Goal: Task Accomplishment & Management: Use online tool/utility

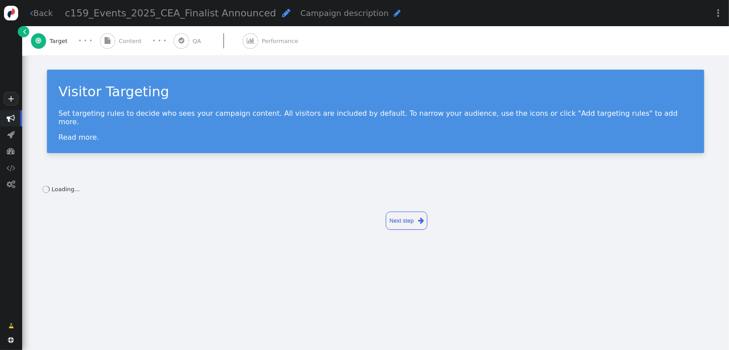
click at [129, 49] on div " Content" at bounding box center [122, 40] width 45 height 29
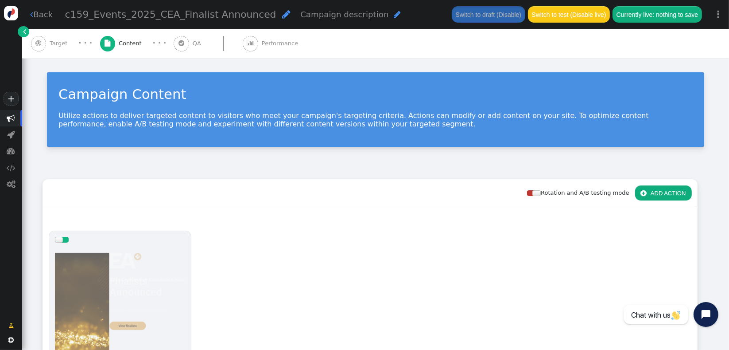
scroll to position [231, 0]
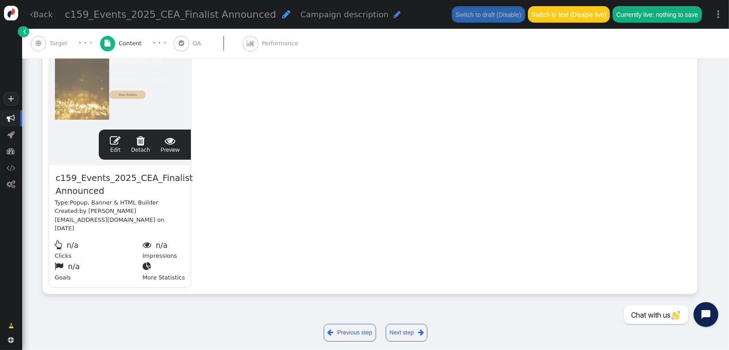
click at [120, 143] on span "" at bounding box center [115, 140] width 11 height 11
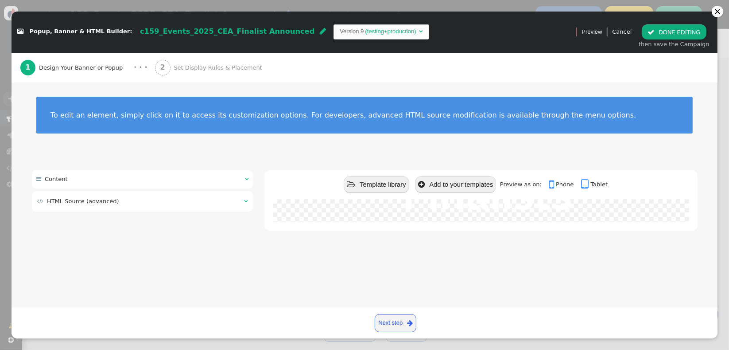
drag, startPoint x: 188, startPoint y: 202, endPoint x: 189, endPoint y: 211, distance: 8.5
click at [188, 202] on td " HTML Source (advanced)" at bounding box center [137, 201] width 201 height 9
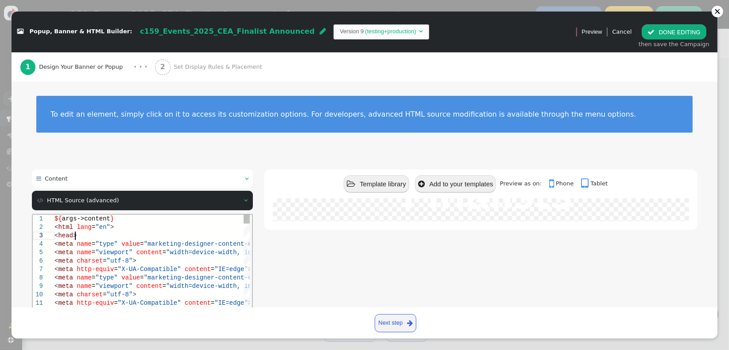
scroll to position [0, 0]
click at [108, 239] on div "< meta name = "type" value = "marketing-designer-content-editor-document" type …" at bounding box center [240, 243] width 372 height 8
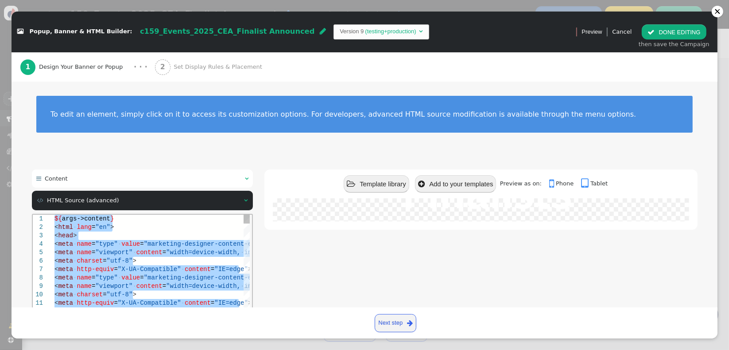
click at [109, 272] on div "< meta · http-equiv = "X-UA-Compatible" · content = "IE=edge" >" at bounding box center [240, 268] width 372 height 8
paste textarea "Editor content;Press Alt+F1 for Accessibility Options."
type textarea "${menu name='Content', icon='bars'} ${menu args->content name='Content'}"
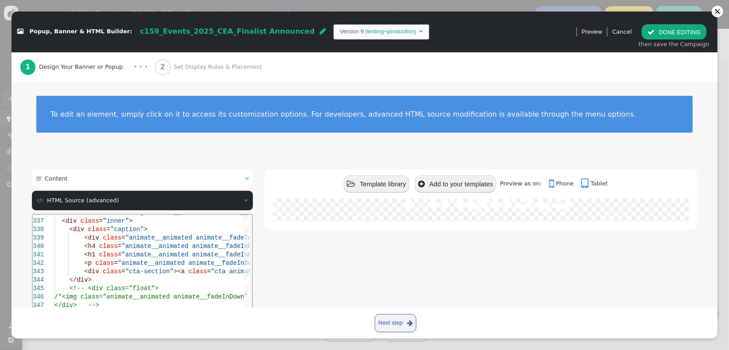
click at [288, 280] on div " Template library  Add to your templates Preview as on:  Phone  Tablet 2025…" at bounding box center [480, 278] width 433 height 219
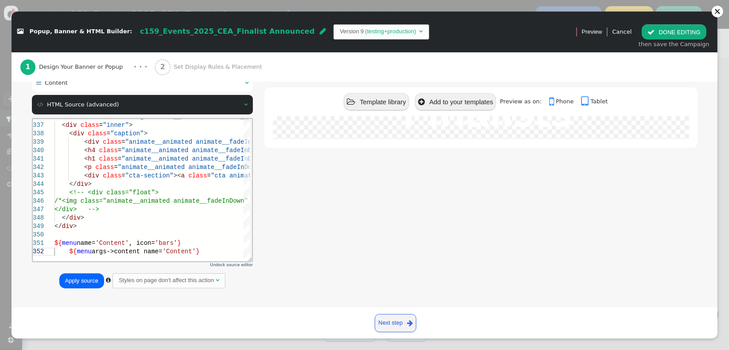
scroll to position [98, 0]
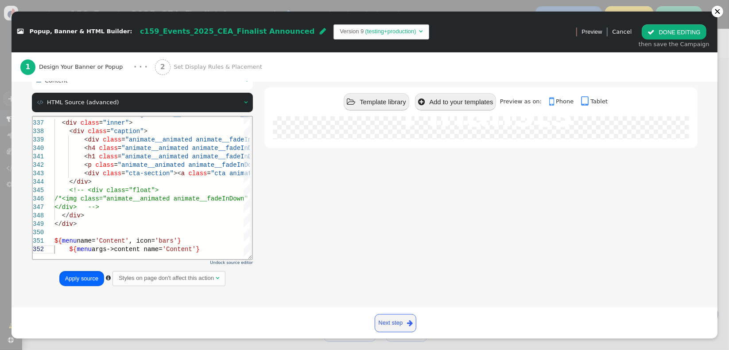
click at [90, 277] on button "Apply source" at bounding box center [81, 278] width 45 height 15
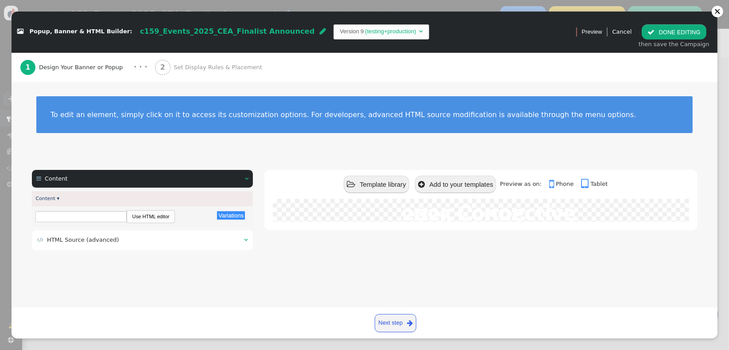
scroll to position [231, 0]
click at [405, 321] on link "Next step " at bounding box center [396, 323] width 42 height 18
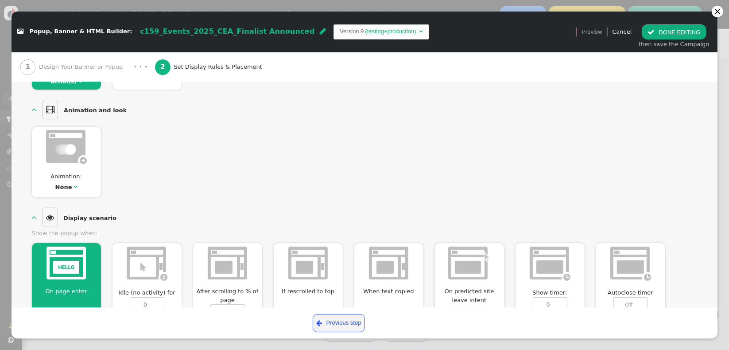
scroll to position [393, 0]
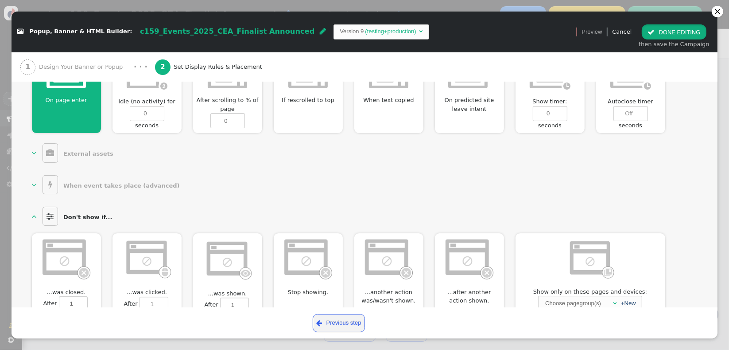
click at [667, 34] on button " DONE EDITING" at bounding box center [674, 31] width 64 height 15
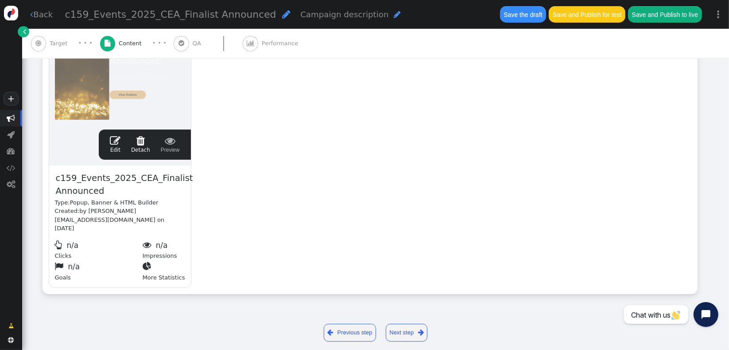
click at [520, 16] on button "Save the draft" at bounding box center [523, 14] width 46 height 16
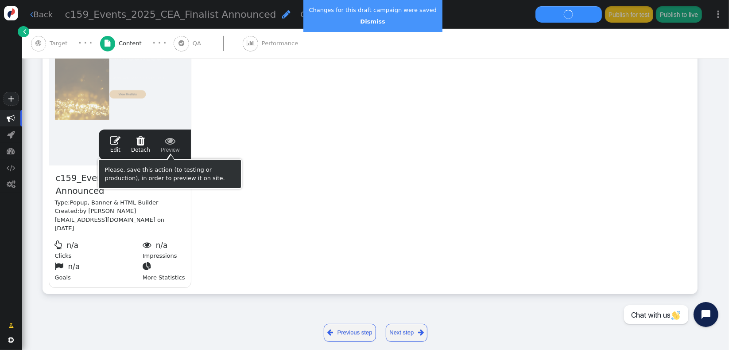
drag, startPoint x: 272, startPoint y: 133, endPoint x: 289, endPoint y: 129, distance: 17.4
click at [272, 133] on div "drag this  Edit  Detach  Preview c159_Events_2025_CEA_Finalist Announced Typ…" at bounding box center [370, 143] width 654 height 299
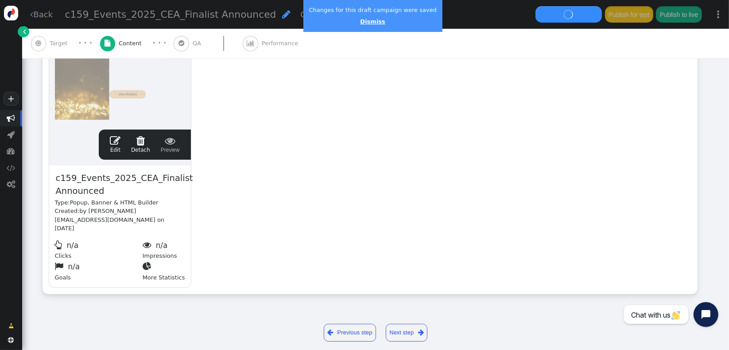
click at [373, 24] on link "Dismiss" at bounding box center [372, 21] width 25 height 7
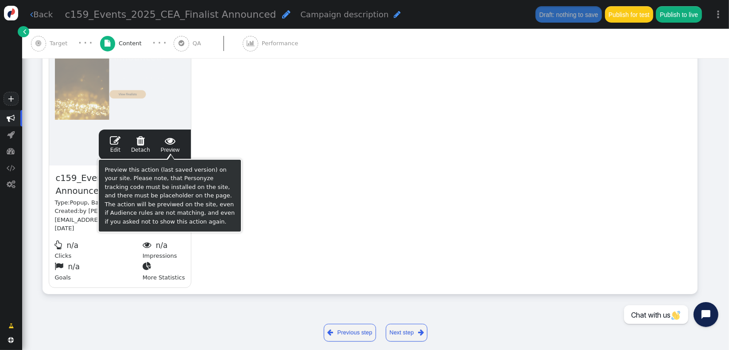
click at [167, 144] on span "" at bounding box center [170, 140] width 19 height 11
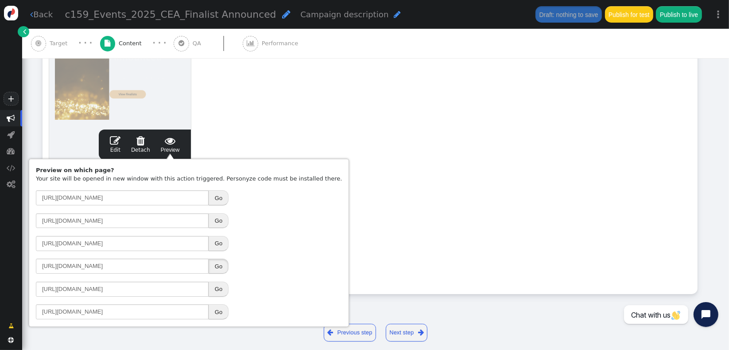
click at [217, 267] on button "Go" at bounding box center [219, 265] width 20 height 15
click at [276, 105] on div "drag this  Edit  Detach  Preview c159_Events_2025_CEA_Finalist Announced Typ…" at bounding box center [370, 143] width 654 height 299
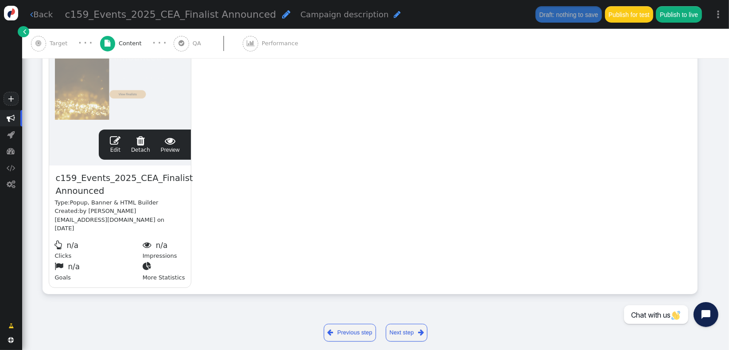
click at [113, 144] on span "" at bounding box center [115, 140] width 11 height 11
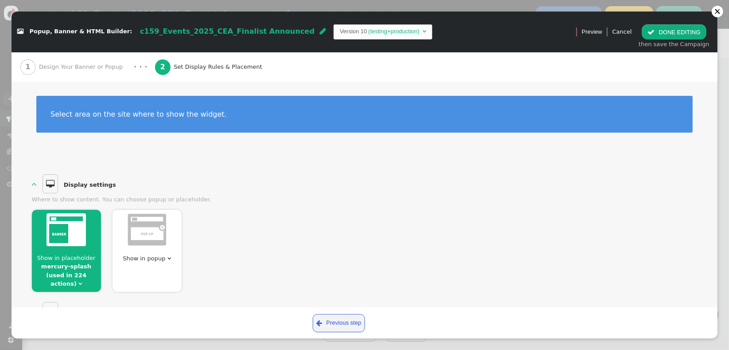
scroll to position [0, 0]
drag, startPoint x: 57, startPoint y: 64, endPoint x: 65, endPoint y: 74, distance: 12.6
click at [57, 65] on span "Design Your Banner or Popup" at bounding box center [82, 66] width 87 height 9
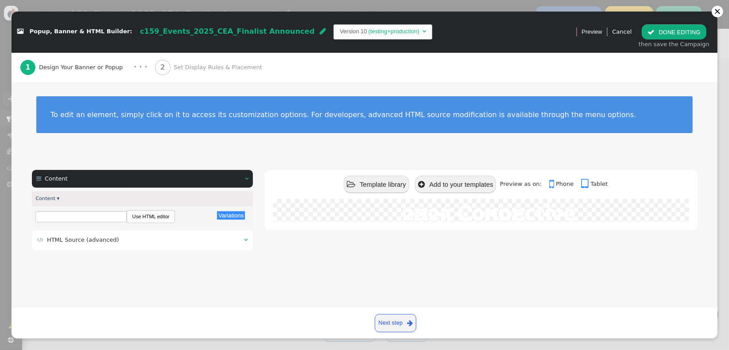
click at [58, 238] on span "HTML Source (advanced)" at bounding box center [83, 239] width 72 height 7
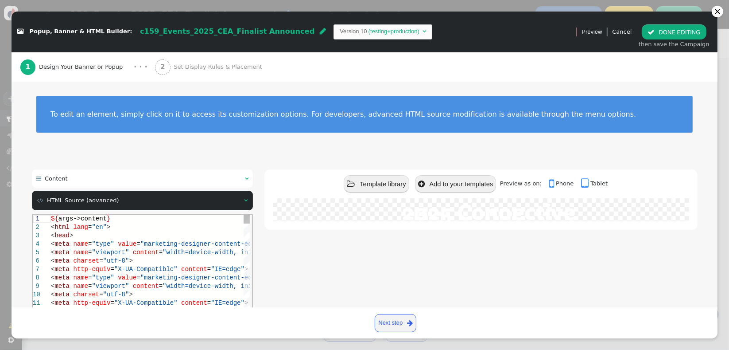
click at [137, 262] on div "< meta charset = "utf-8" >" at bounding box center [171, 260] width 241 height 8
type textarea "${args->content} <html lang="en"> <head> <meta name="type" value="marketing-des…"
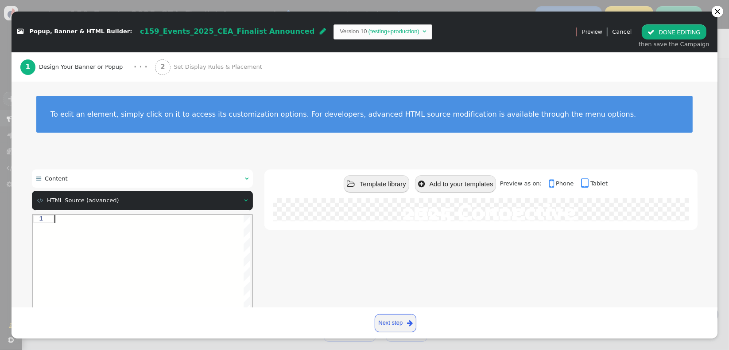
paste textarea "${menu name='Content', icon='bars'} ${menu args->content name='Content'}"
type textarea "${menu name='Content', icon='bars'} ${menu args->content name='Content'}"
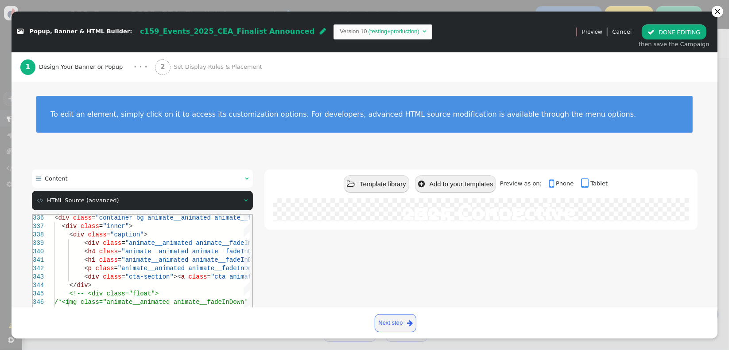
scroll to position [98, 0]
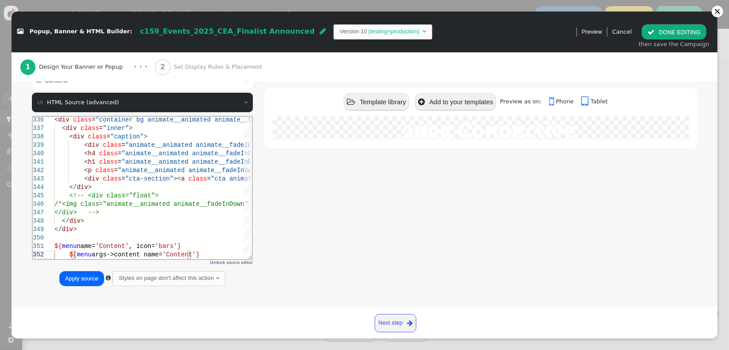
click at [75, 283] on button "Apply source" at bounding box center [81, 278] width 45 height 15
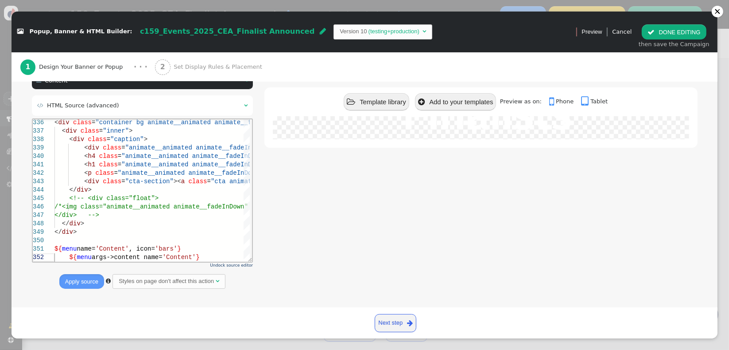
scroll to position [0, 0]
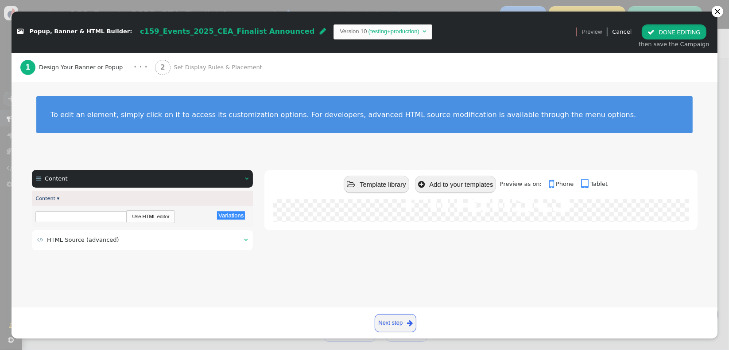
click at [655, 31] on span "" at bounding box center [651, 32] width 7 height 7
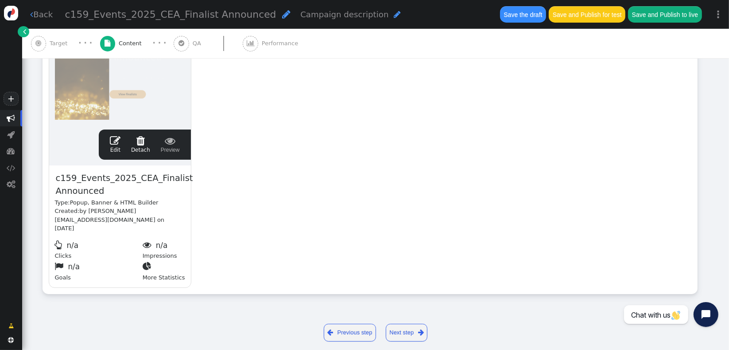
click at [527, 13] on button "Save the draft" at bounding box center [523, 14] width 46 height 16
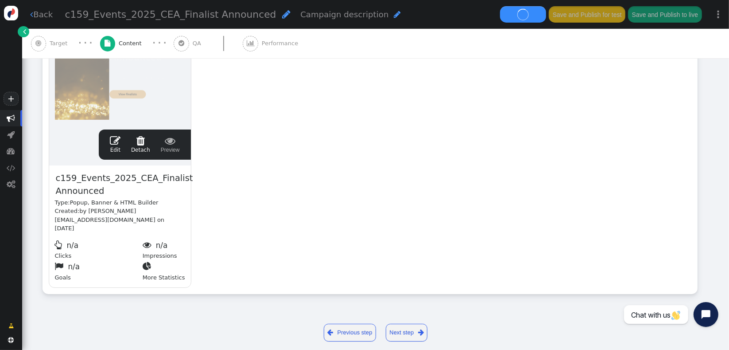
click at [341, 182] on div "drag this  Edit  Detach  Preview c159_Events_2025_CEA_Finalist Announced Typ…" at bounding box center [370, 143] width 654 height 299
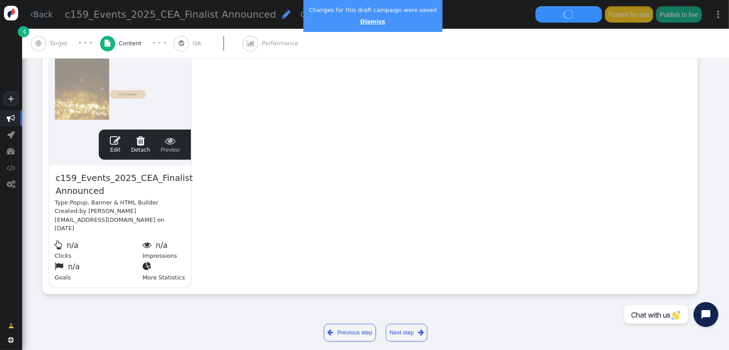
click at [362, 22] on link "Dismiss" at bounding box center [372, 21] width 25 height 7
